Goal: Task Accomplishment & Management: Manage account settings

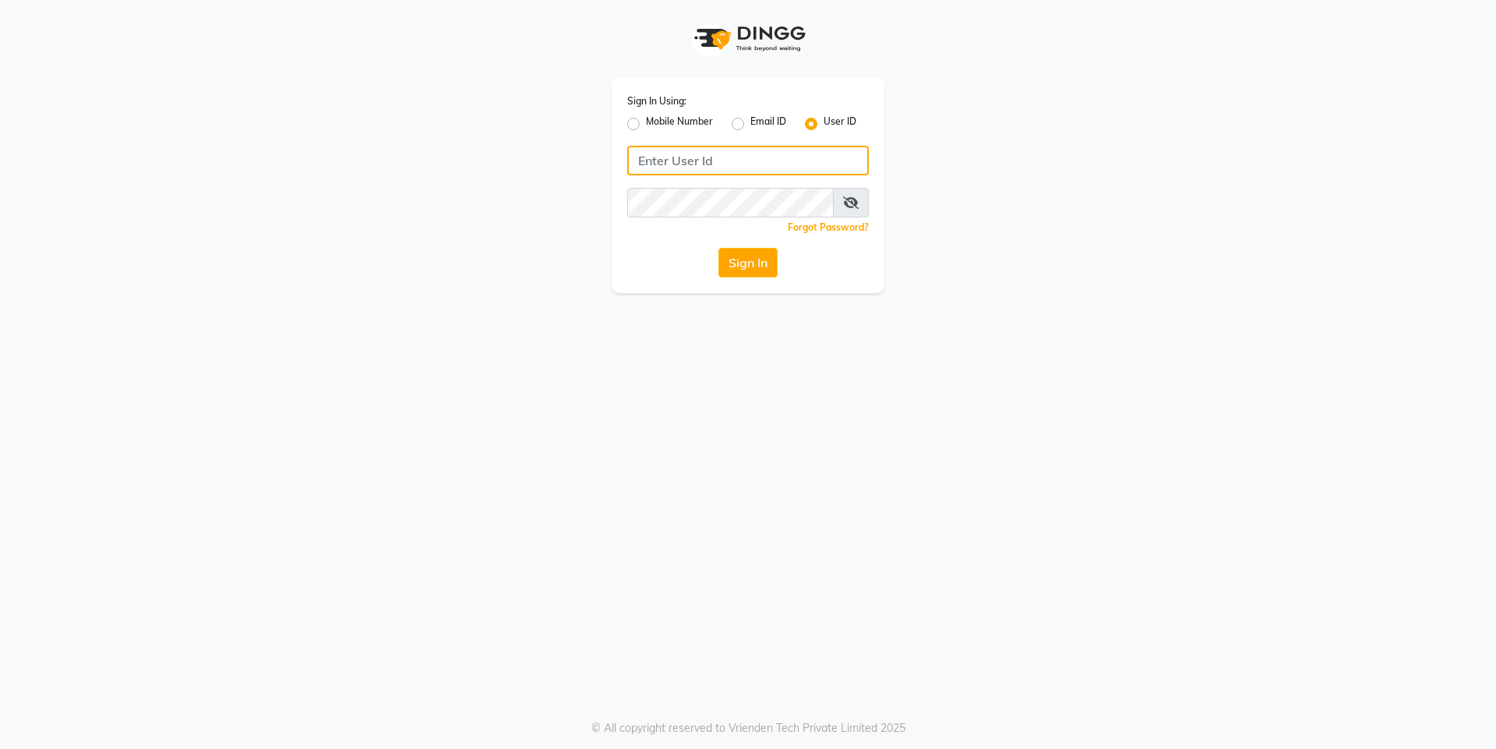
click at [702, 164] on input "Username" at bounding box center [747, 161] width 241 height 30
type input "e250-20"
click at [776, 458] on div "Sign In Using: Mobile Number Email ID User ID e250-20 Remember me Forgot Passwo…" at bounding box center [748, 374] width 1496 height 749
click at [751, 255] on button "Sign In" at bounding box center [747, 263] width 59 height 30
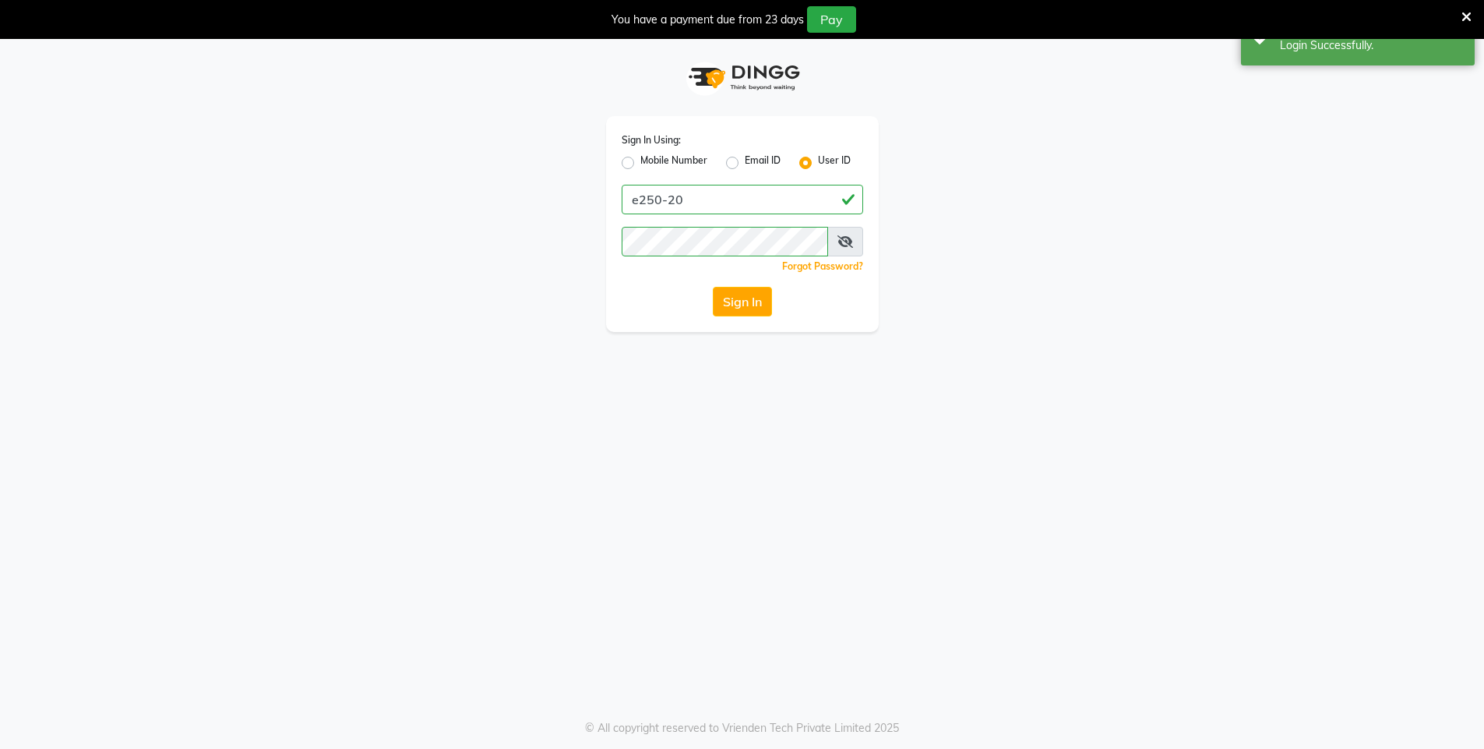
select select "service"
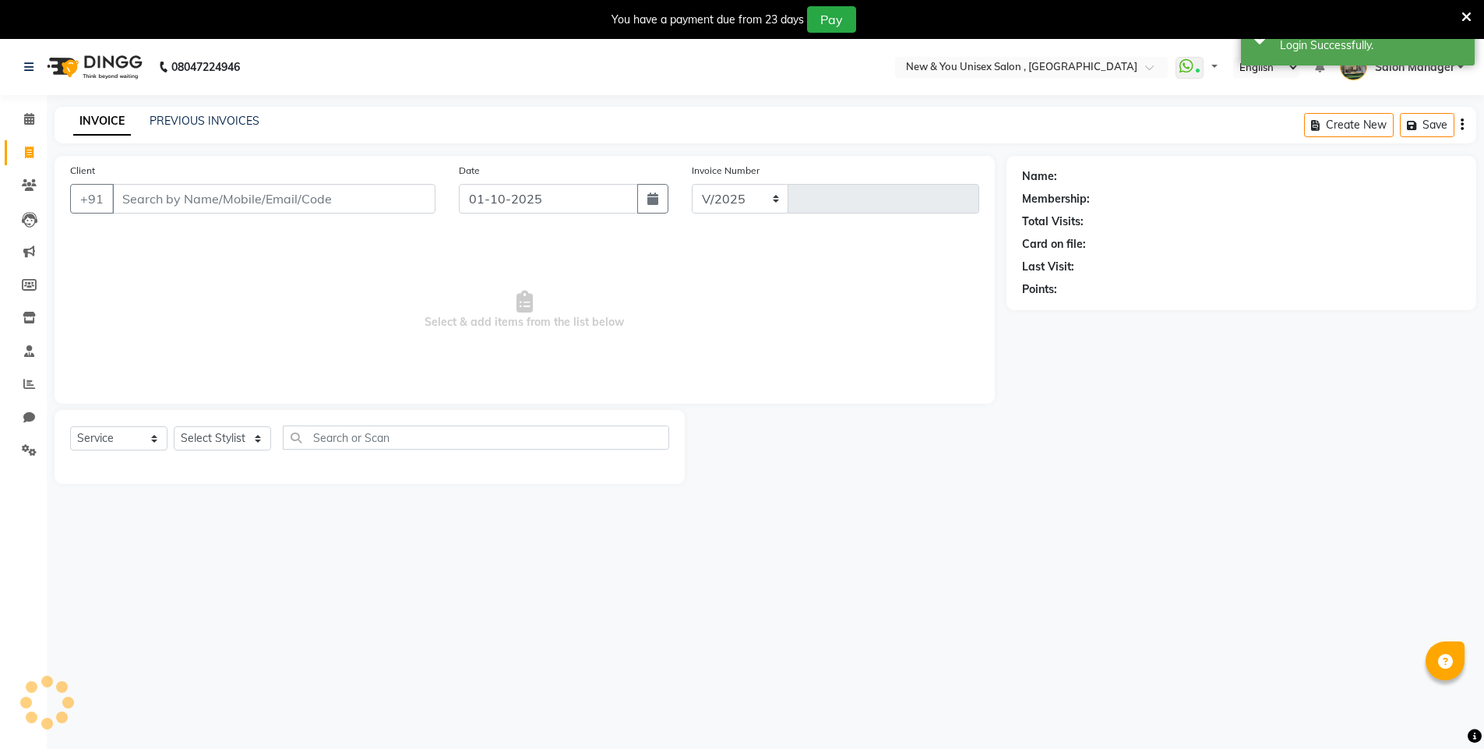
select select "31"
type input "2312"
click at [1479, 26] on div "You have a payment due from 23 days Pay" at bounding box center [742, 19] width 1484 height 39
click at [35, 125] on span at bounding box center [29, 120] width 27 height 18
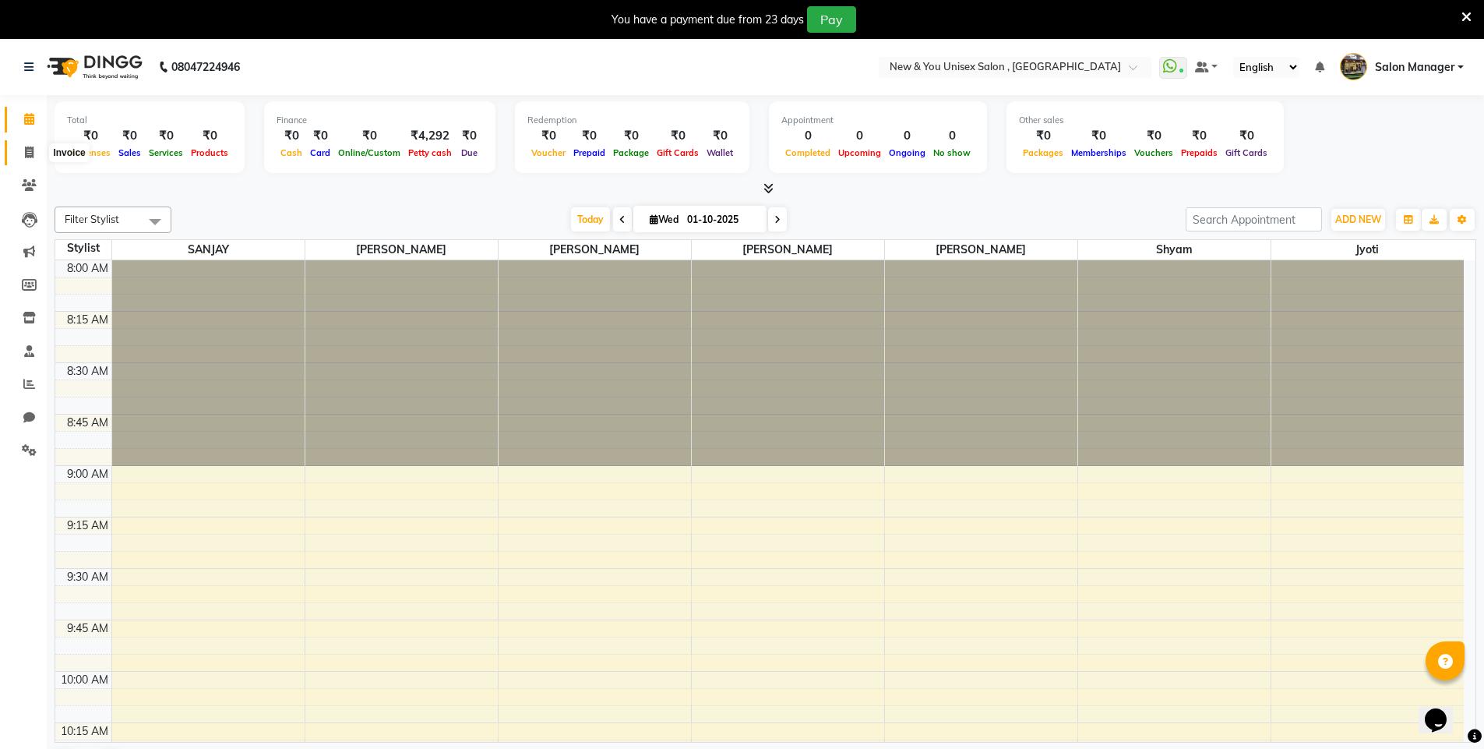
click at [25, 148] on icon at bounding box center [29, 152] width 9 height 12
select select "service"
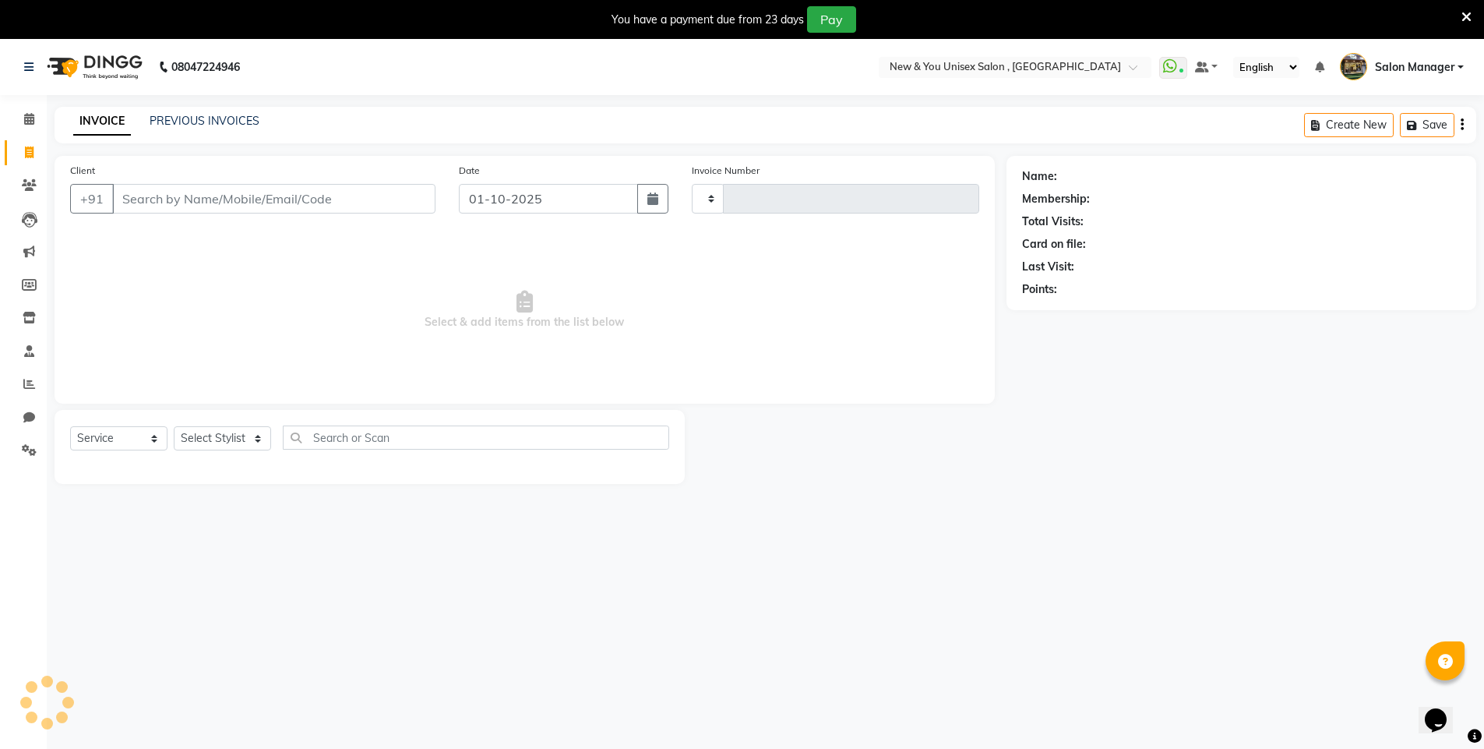
type input "2312"
select select "31"
click at [29, 119] on icon at bounding box center [29, 119] width 10 height 12
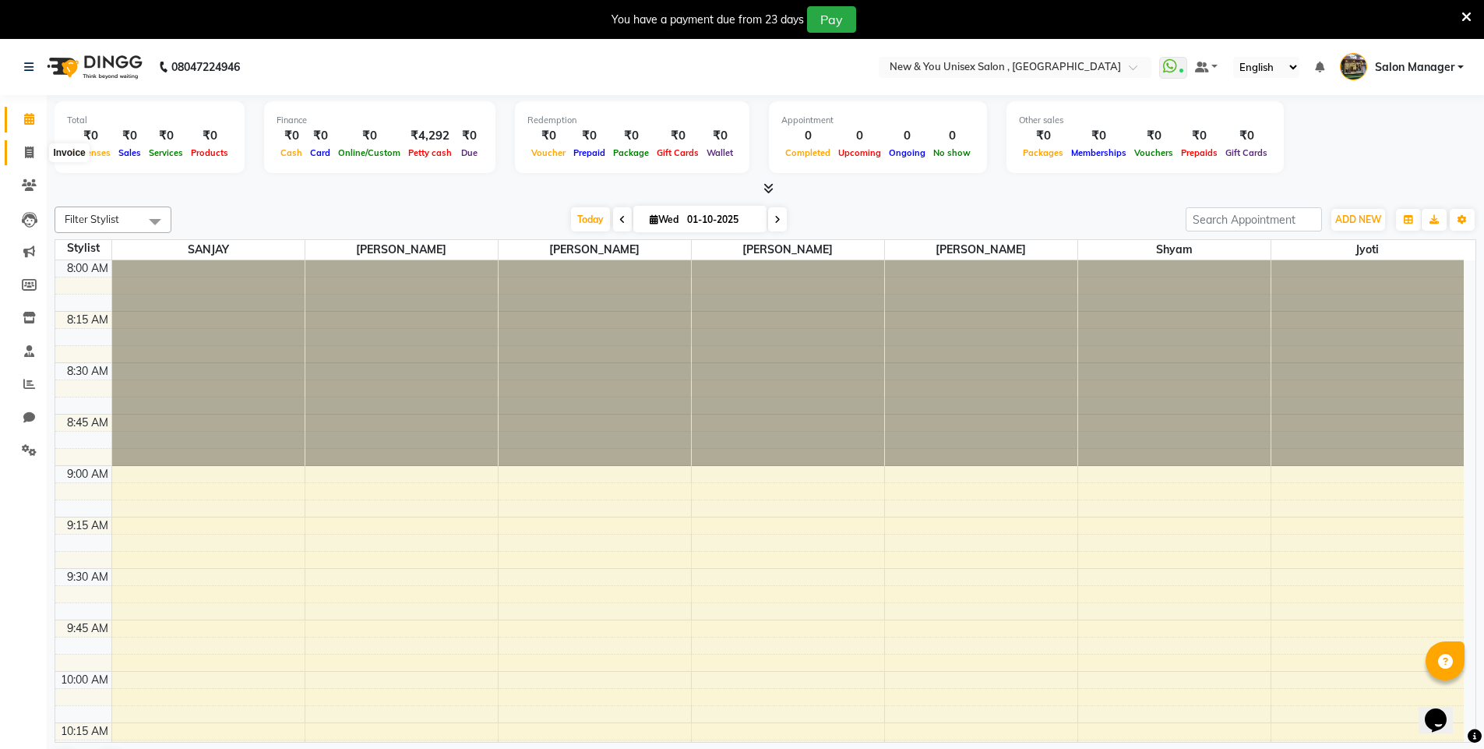
drag, startPoint x: 33, startPoint y: 150, endPoint x: 150, endPoint y: 94, distance: 128.6
click at [33, 152] on icon at bounding box center [29, 152] width 9 height 12
select select "service"
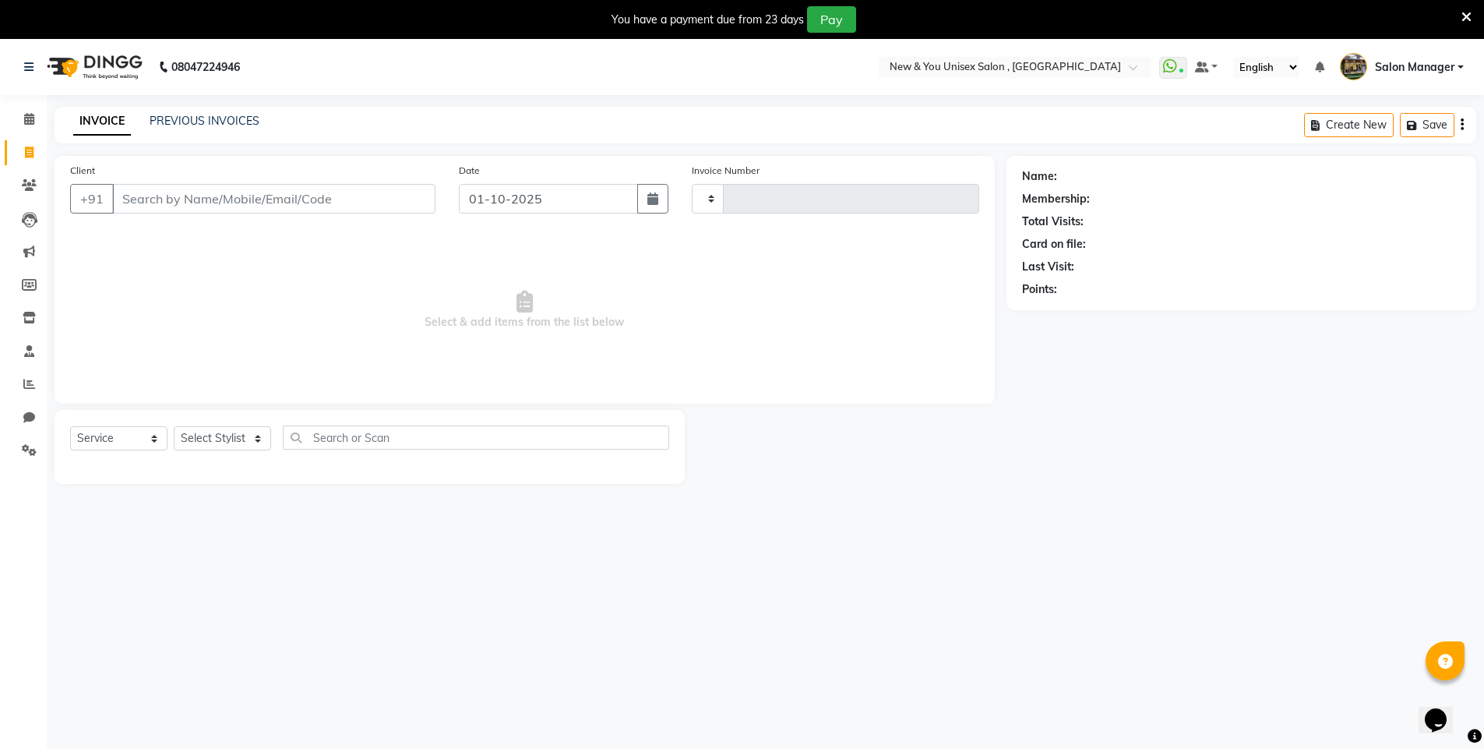
type input "2312"
select select "31"
click at [203, 132] on div "INVOICE PREVIOUS INVOICES Create New Save" at bounding box center [766, 125] width 1422 height 37
click at [199, 126] on link "PREVIOUS INVOICES" at bounding box center [205, 121] width 110 height 14
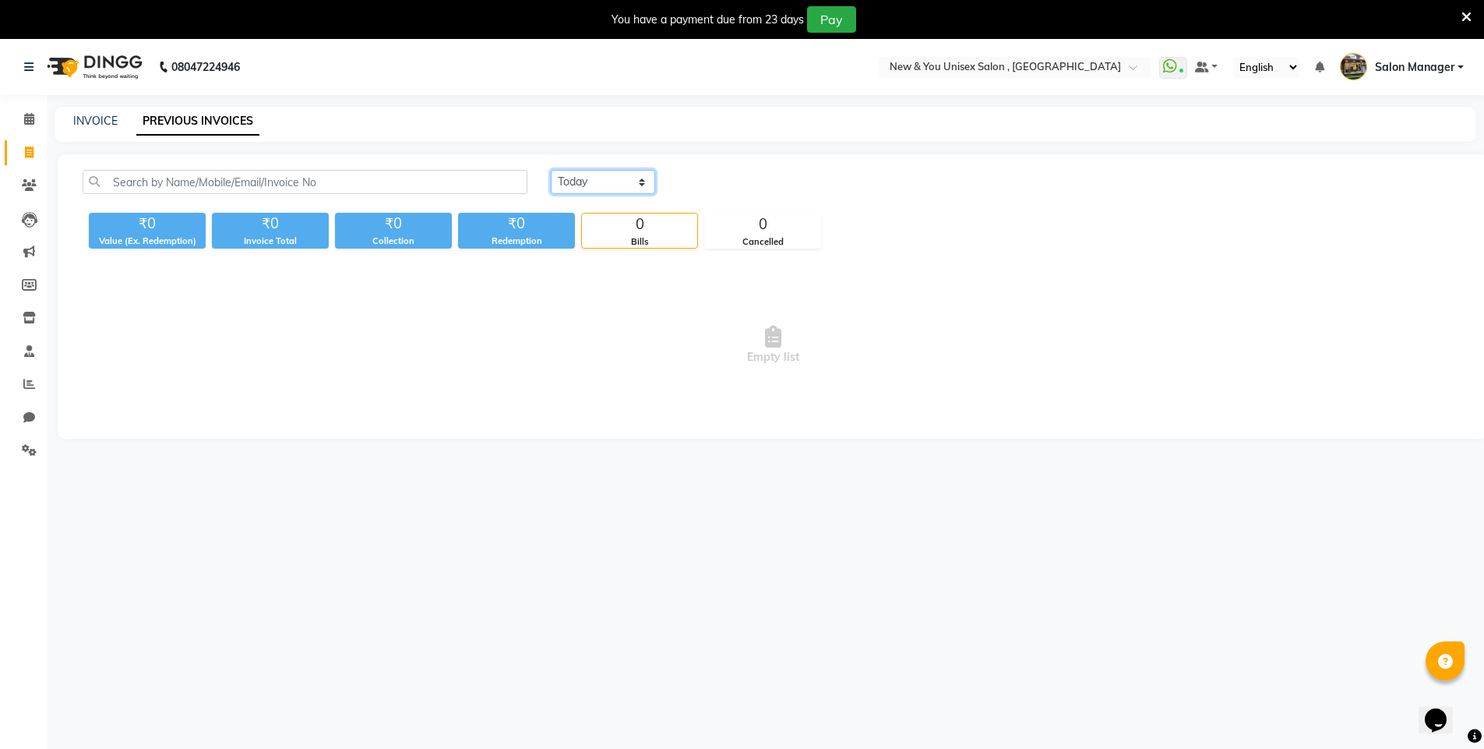
click at [572, 174] on select "Today Yesterday Custom Range" at bounding box center [603, 182] width 104 height 24
select select "yesterday"
click at [551, 170] on select "Today Yesterday Custom Range" at bounding box center [603, 182] width 104 height 24
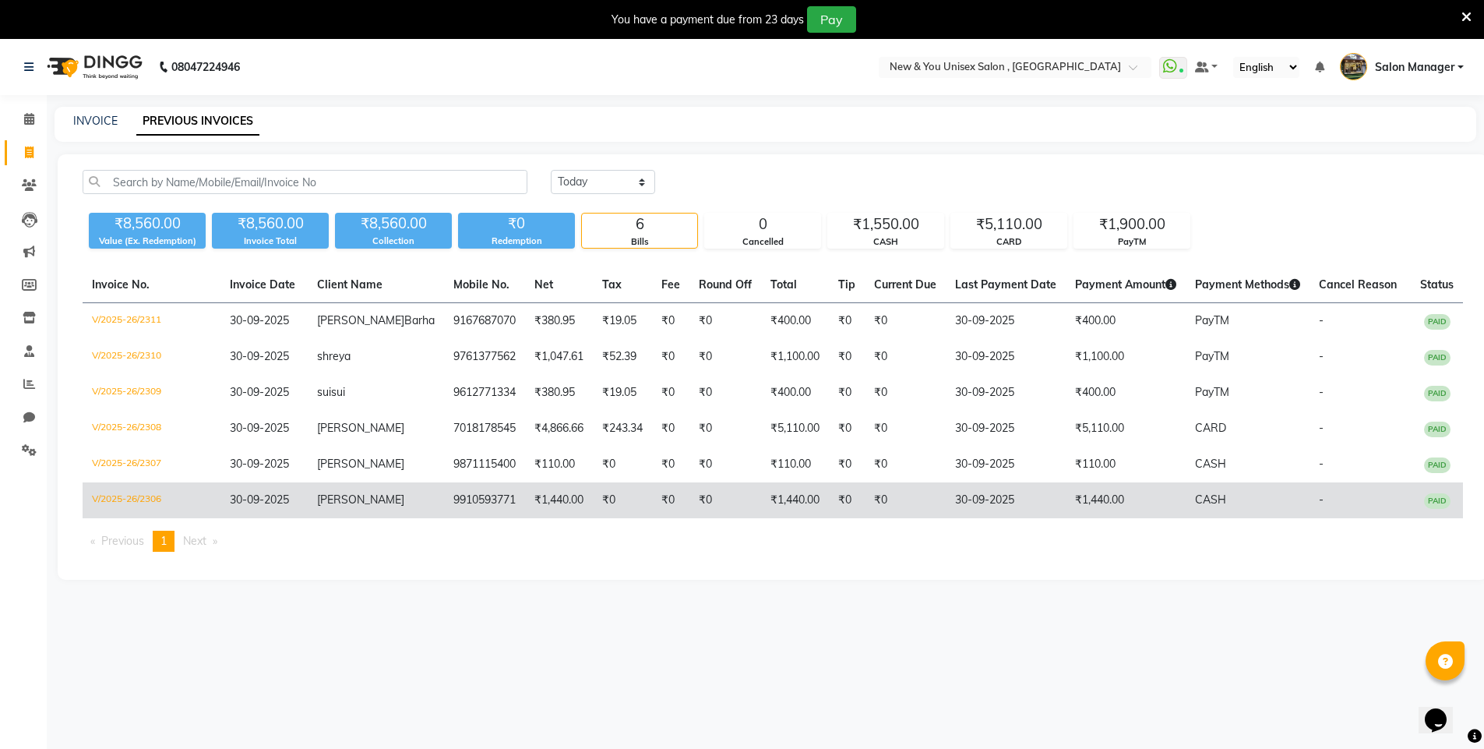
click at [1125, 513] on td "₹1,440.00" at bounding box center [1126, 500] width 120 height 36
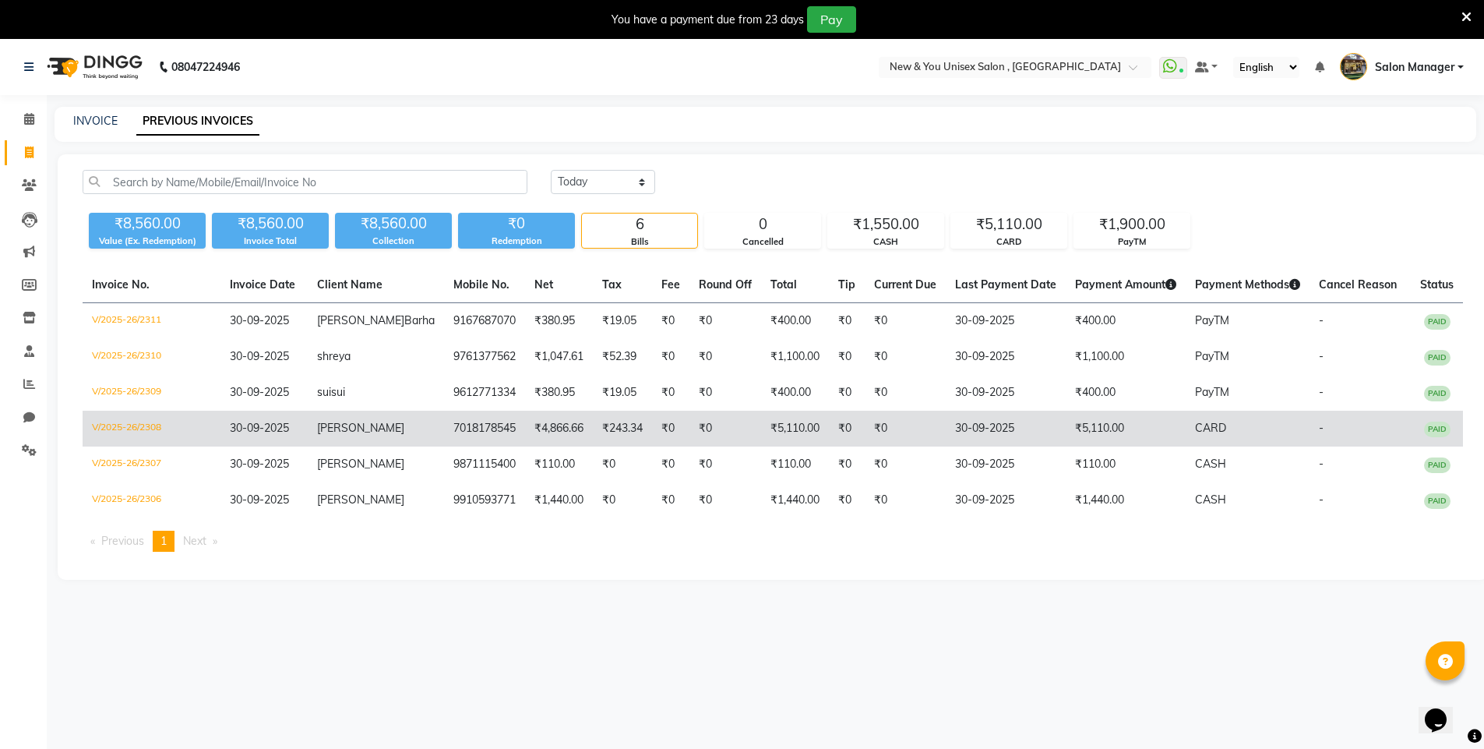
click at [1020, 440] on td "30-09-2025" at bounding box center [1006, 428] width 120 height 36
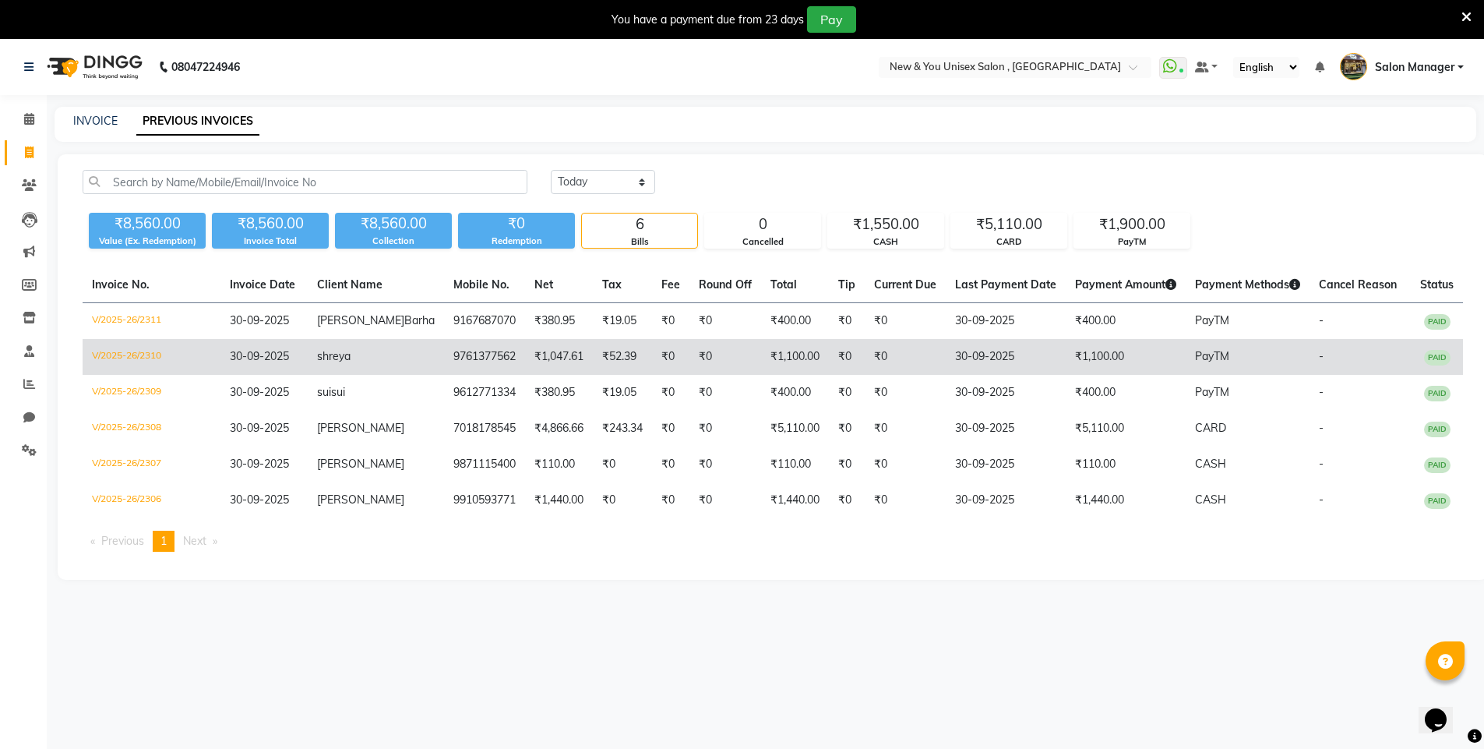
click at [1133, 365] on td "₹1,100.00" at bounding box center [1126, 357] width 120 height 36
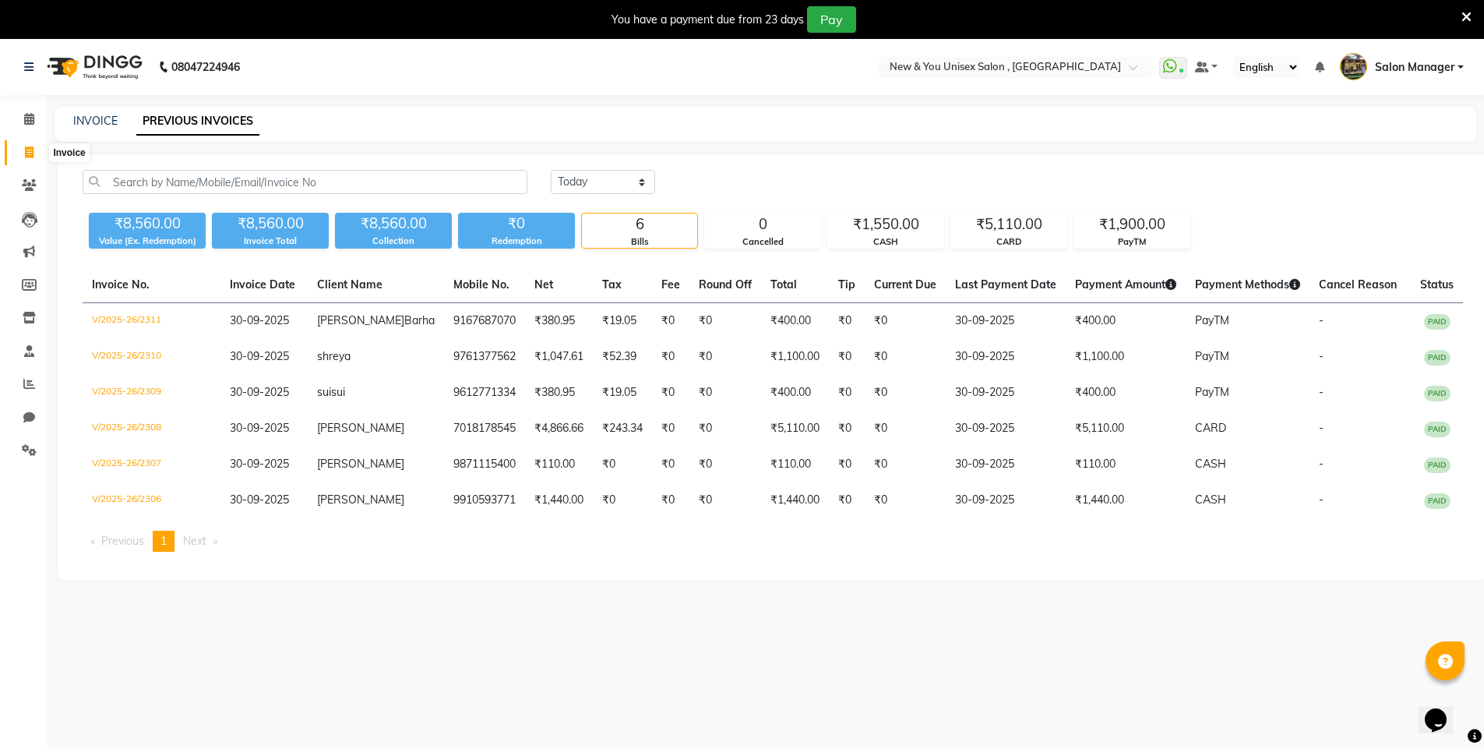
click at [23, 152] on span at bounding box center [29, 153] width 27 height 18
select select "service"
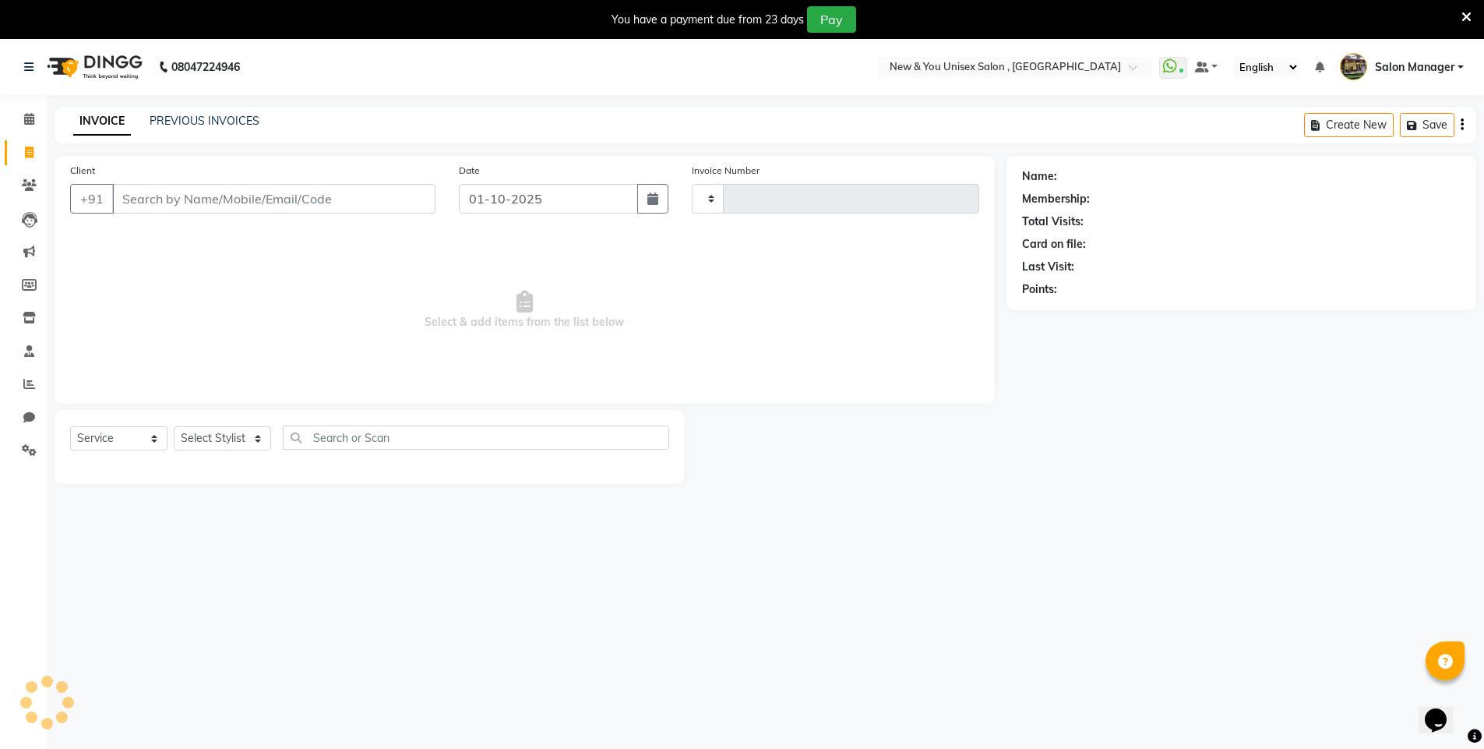
type input "2312"
select select "31"
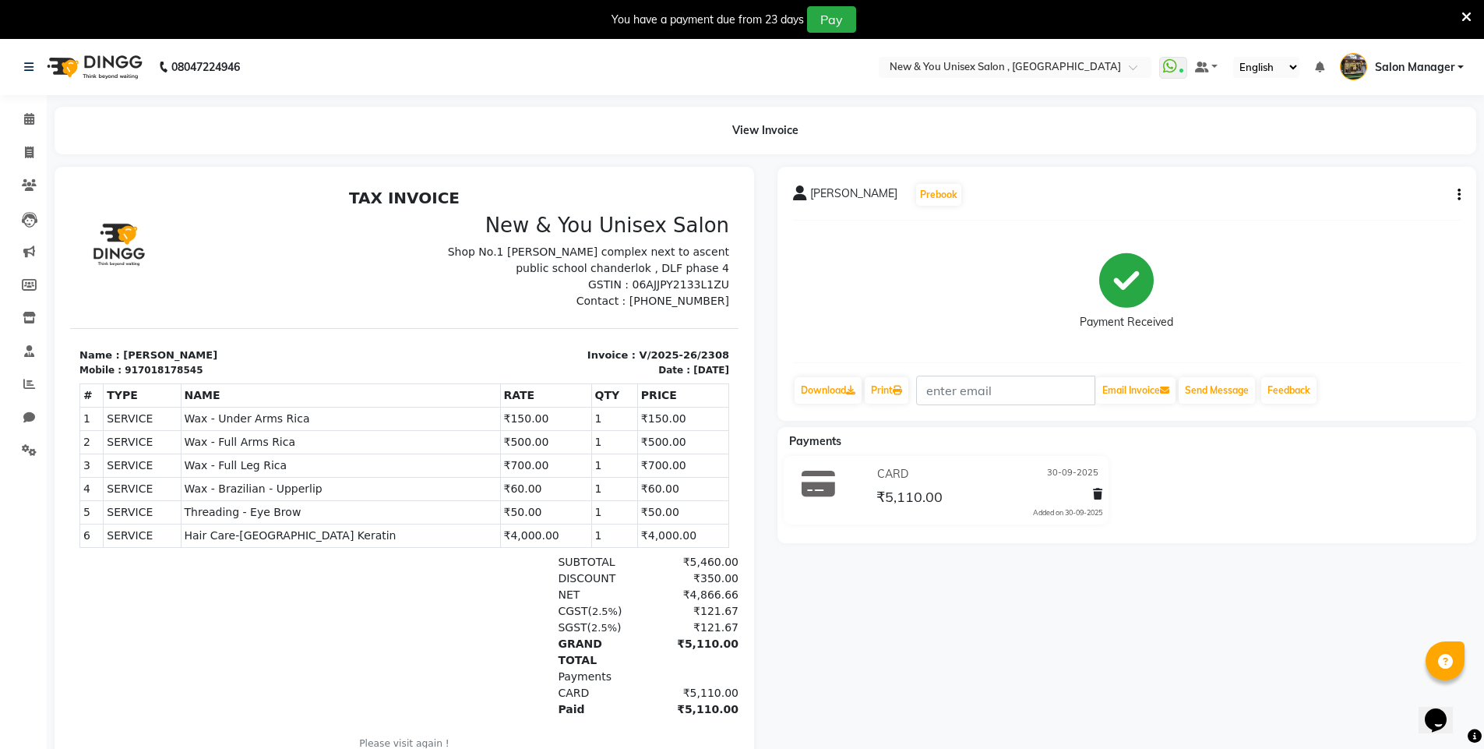
click at [1456, 201] on button "button" at bounding box center [1455, 195] width 9 height 16
click at [1358, 210] on div "Edit Invoice" at bounding box center [1381, 204] width 107 height 19
select select "service"
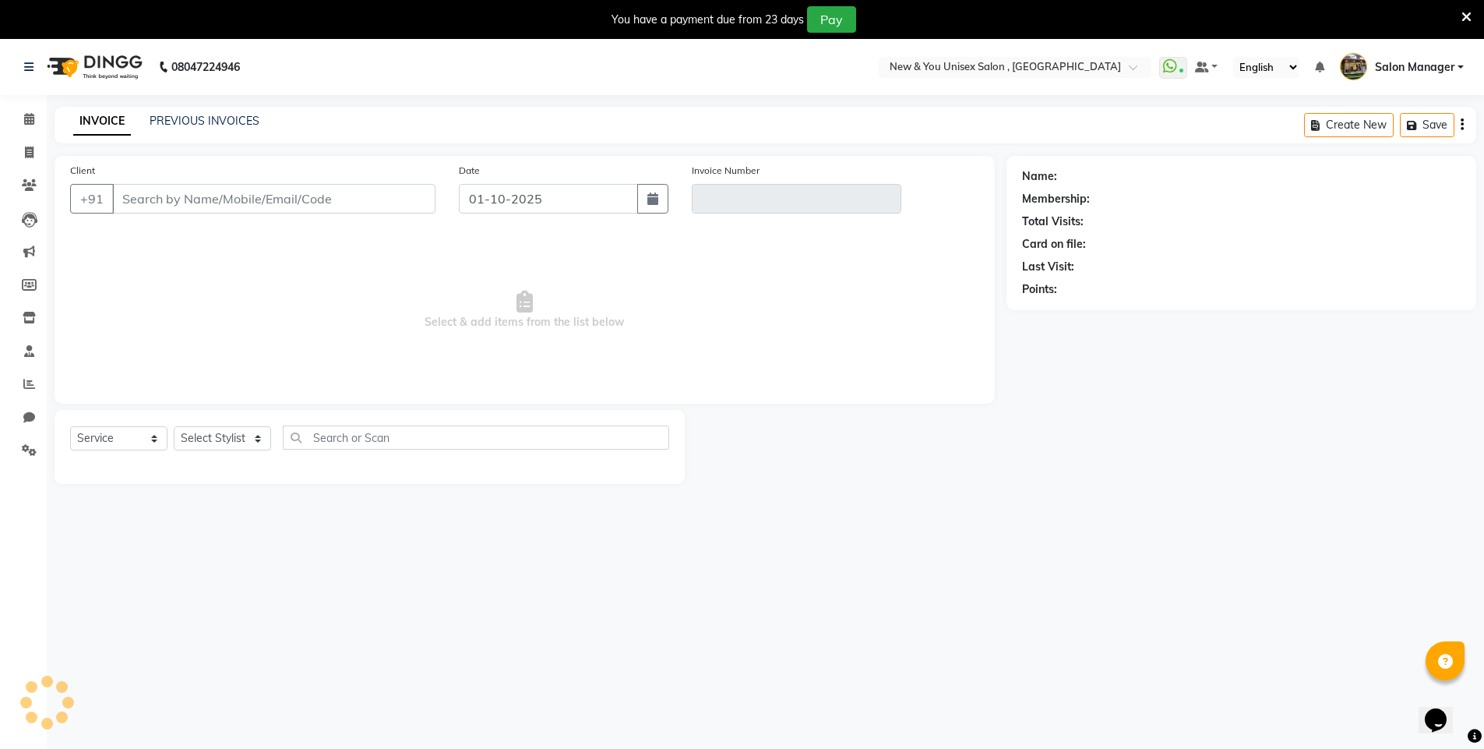
scroll to position [39, 0]
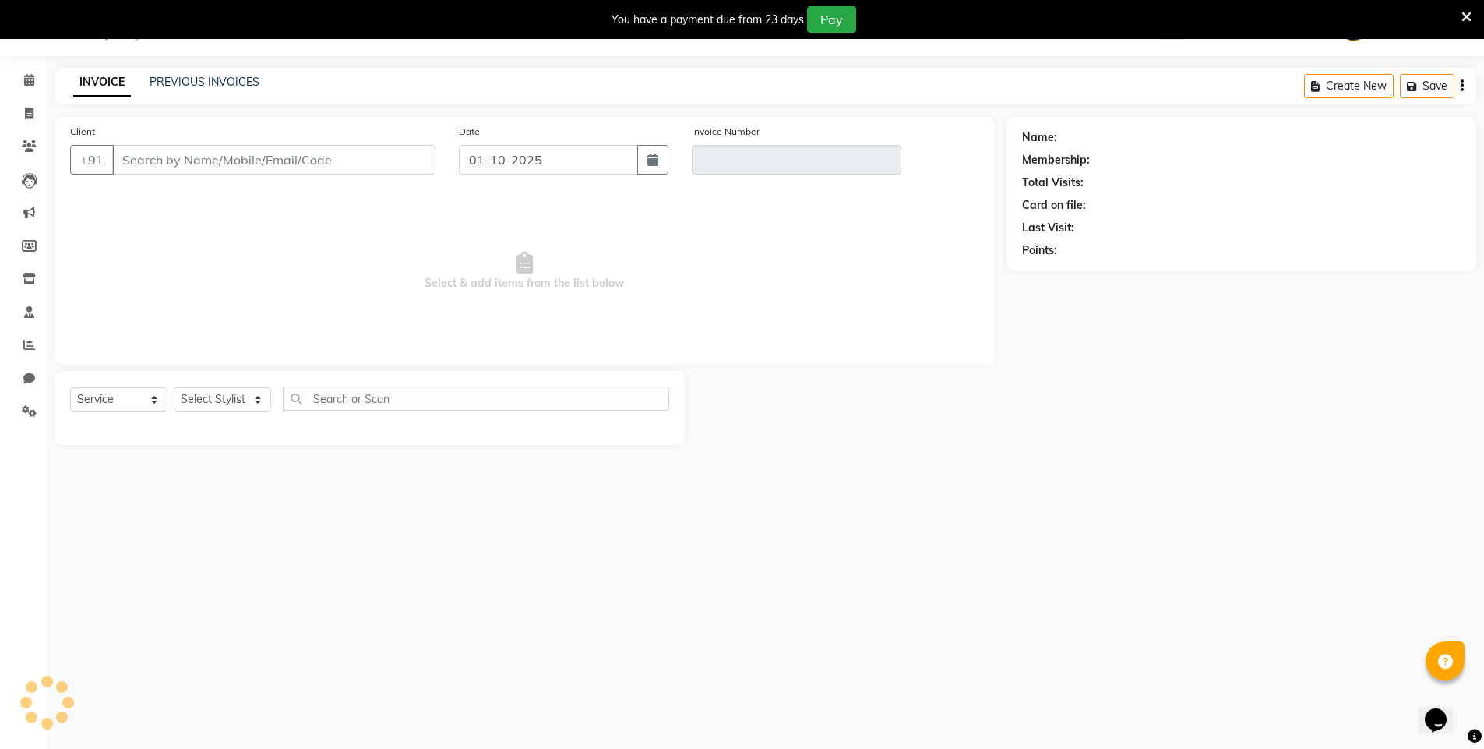
type input "7018178545"
type input "V/2025-26/2308"
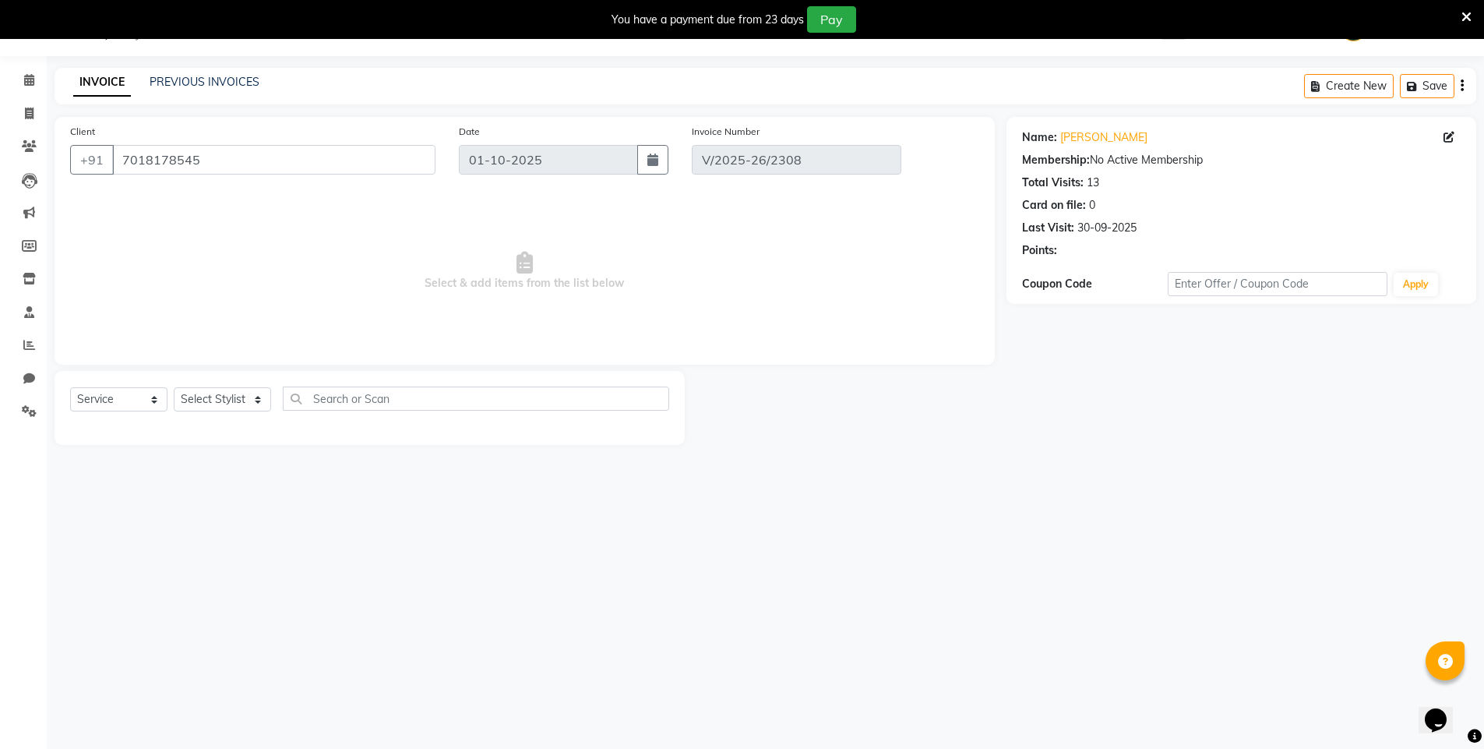
type input "30-09-2025"
select select "select"
